Goal: Transaction & Acquisition: Purchase product/service

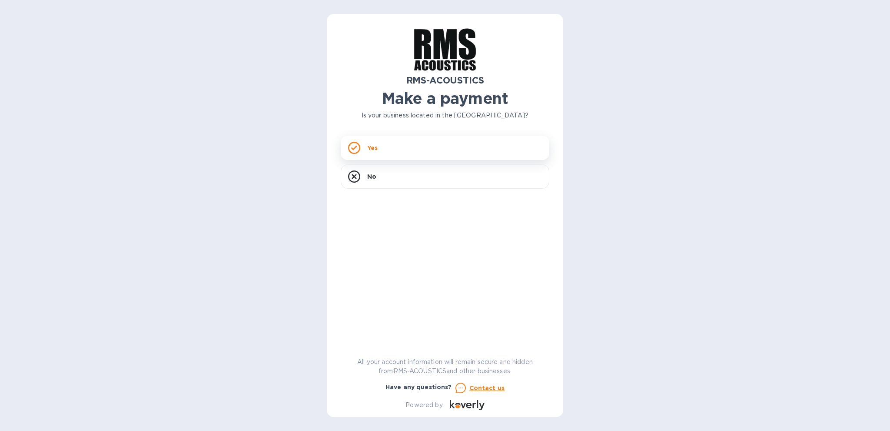
click at [378, 153] on div "Yes" at bounding box center [445, 148] width 209 height 24
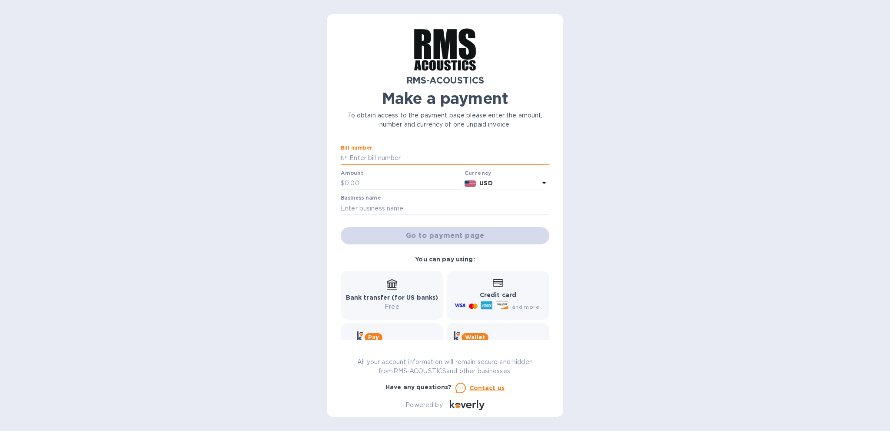
click at [387, 157] on input "text" at bounding box center [449, 158] width 202 height 13
click at [365, 182] on input "text" at bounding box center [403, 183] width 117 height 13
click at [368, 211] on input "text" at bounding box center [445, 208] width 209 height 13
click at [371, 158] on input "text" at bounding box center [449, 158] width 202 height 13
type input "0556"
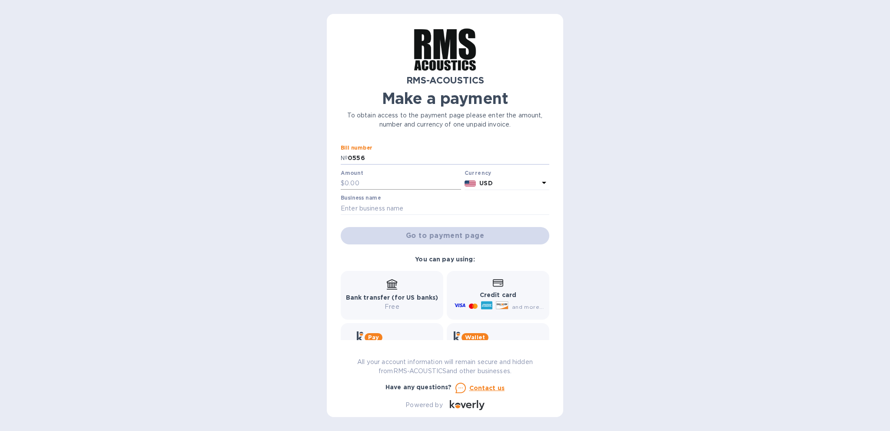
click at [361, 179] on input "text" at bounding box center [403, 183] width 117 height 13
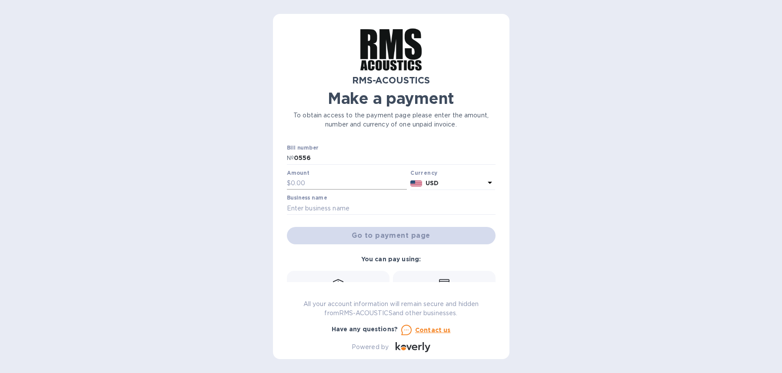
click at [305, 181] on input "text" at bounding box center [349, 183] width 117 height 13
click at [310, 185] on input "text" at bounding box center [349, 183] width 117 height 13
type input "613"
click at [324, 205] on input "text" at bounding box center [391, 208] width 209 height 13
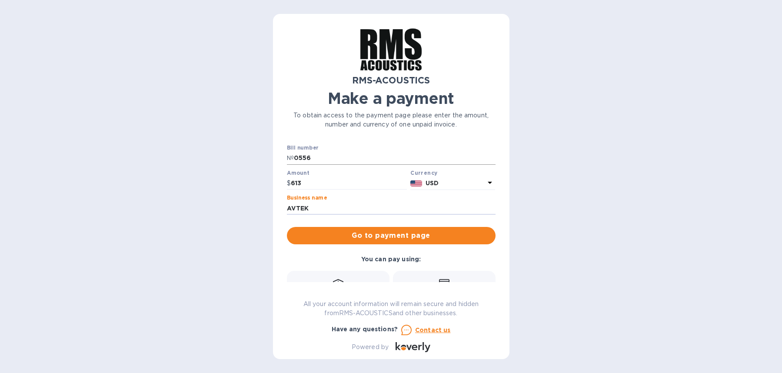
type input "AVTEK"
click at [382, 235] on span "Go to payment page" at bounding box center [391, 235] width 195 height 10
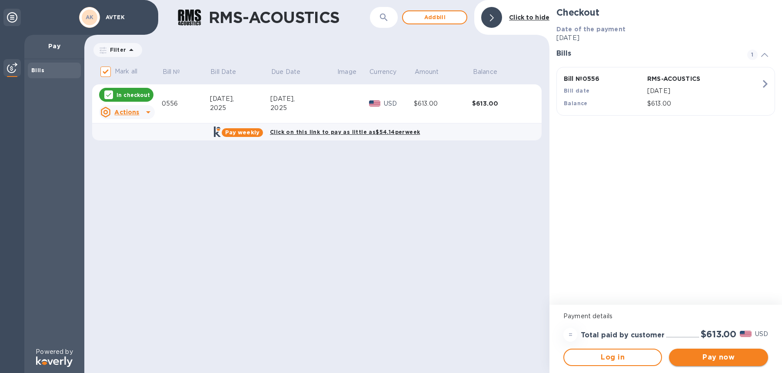
click at [707, 358] on span "Pay now" at bounding box center [718, 357] width 85 height 10
click at [245, 235] on div "RMS-ACOUSTICS ​ Add [PERSON_NAME] to hide Filter Amount Mark all Bill № Bill Da…" at bounding box center [316, 186] width 465 height 373
click at [719, 359] on span "Pay now" at bounding box center [718, 357] width 85 height 10
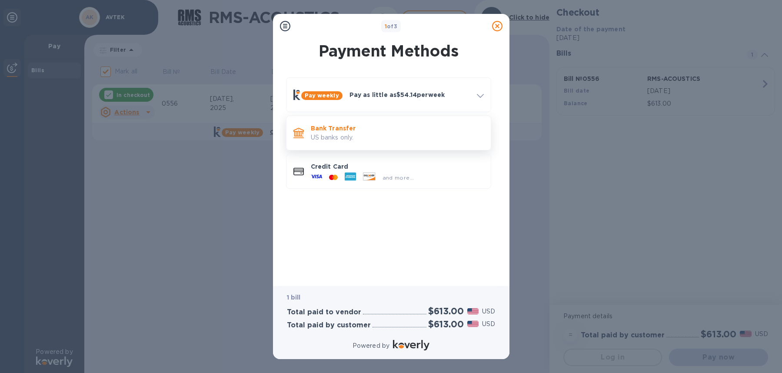
click at [380, 133] on p "US banks only." at bounding box center [397, 137] width 173 height 9
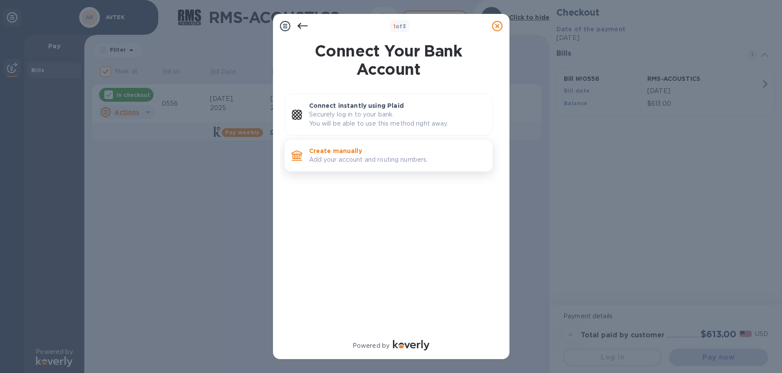
click at [399, 154] on p "Create manually" at bounding box center [397, 151] width 177 height 9
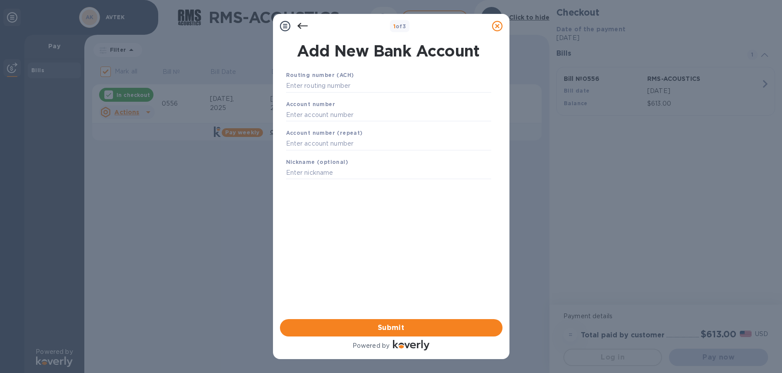
click at [306, 27] on icon at bounding box center [302, 26] width 10 height 10
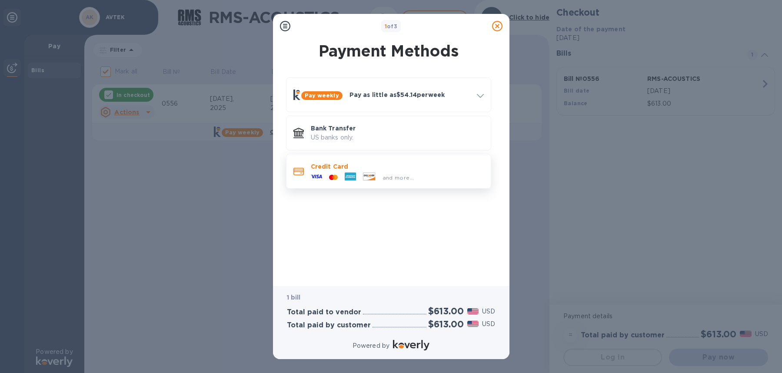
click at [349, 178] on icon at bounding box center [350, 177] width 11 height 8
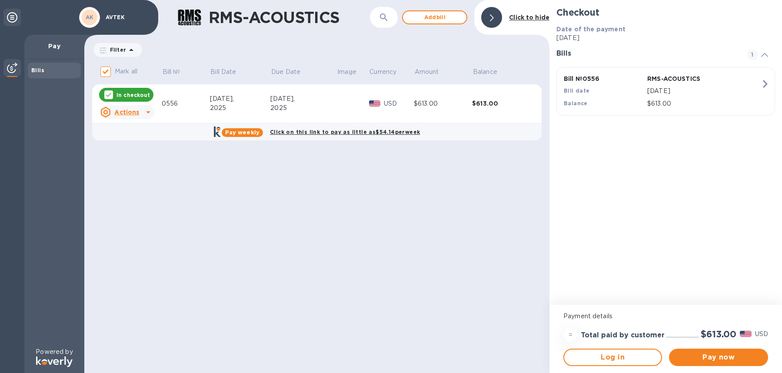
click at [400, 221] on div "RMS-ACOUSTICS ​ Add [PERSON_NAME] to hide Filter Amount Mark all Bill № Bill Da…" at bounding box center [316, 186] width 465 height 373
drag, startPoint x: 372, startPoint y: 210, endPoint x: 381, endPoint y: 202, distance: 12.0
click at [144, 110] on icon at bounding box center [148, 112] width 10 height 10
click at [137, 168] on b "Delete" at bounding box center [134, 168] width 22 height 7
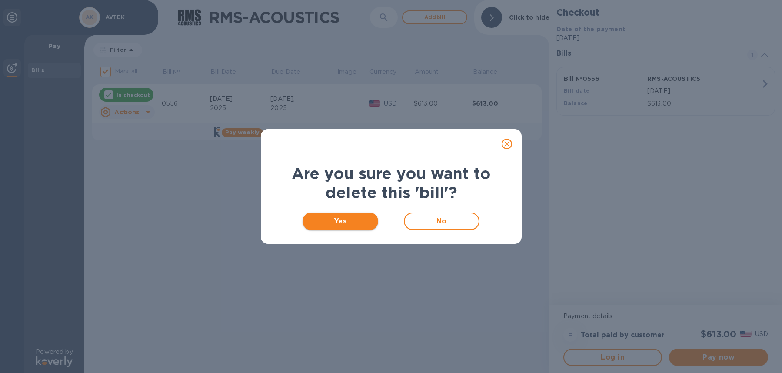
click at [362, 224] on span "Yes" at bounding box center [341, 221] width 62 height 10
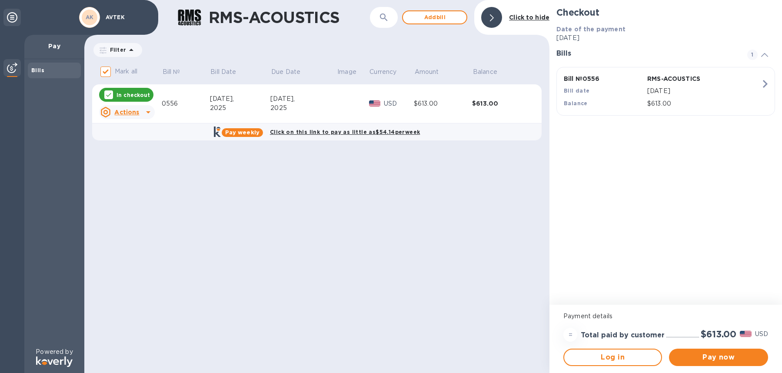
checkbox input "false"
